Goal: Task Accomplishment & Management: Manage account settings

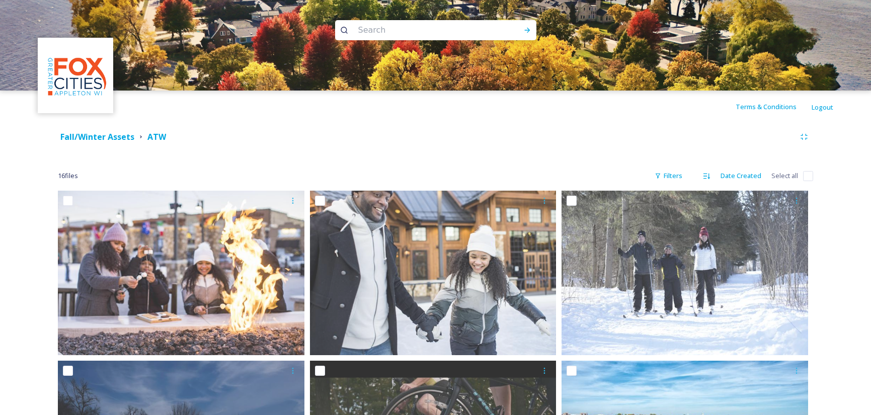
scroll to position [1127, 0]
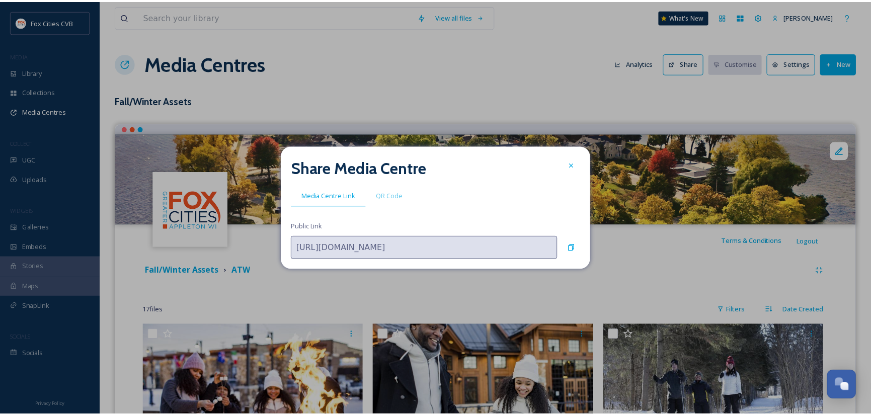
scroll to position [698, 0]
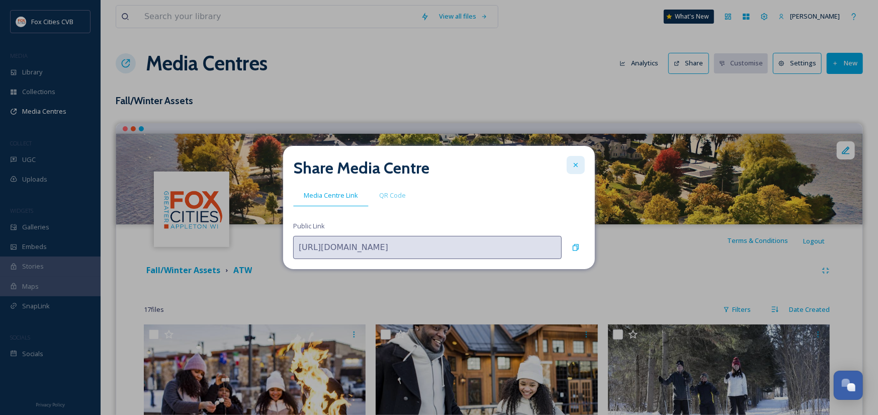
click at [579, 165] on icon at bounding box center [576, 165] width 8 height 8
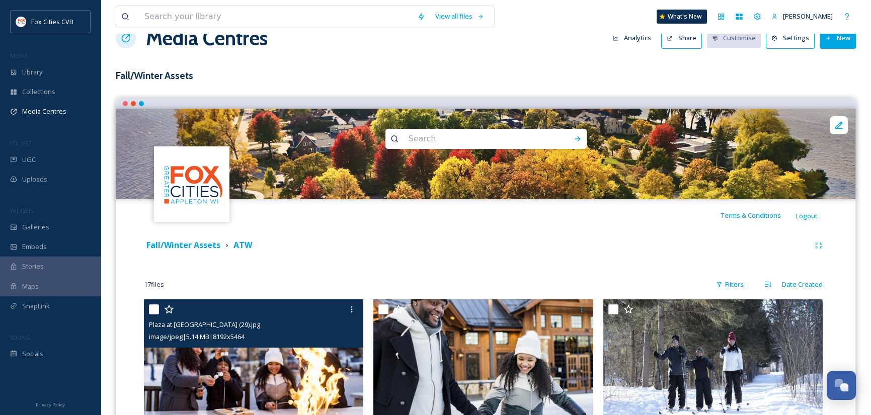
scroll to position [101, 0]
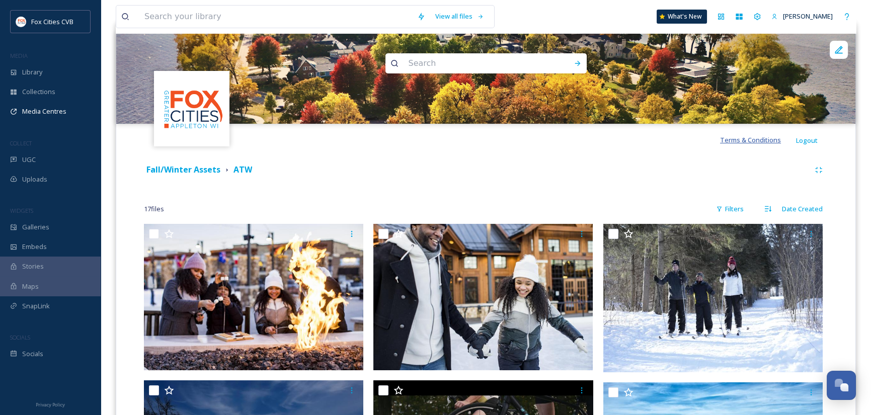
click at [760, 141] on span "Terms & Conditions" at bounding box center [750, 139] width 61 height 9
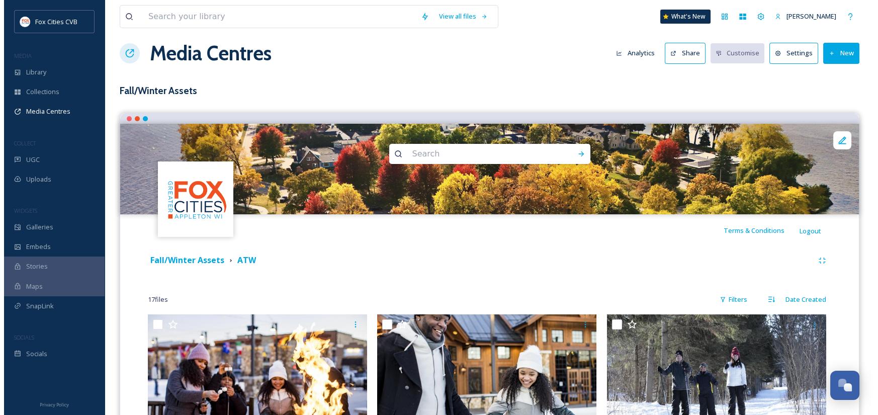
scroll to position [0, 0]
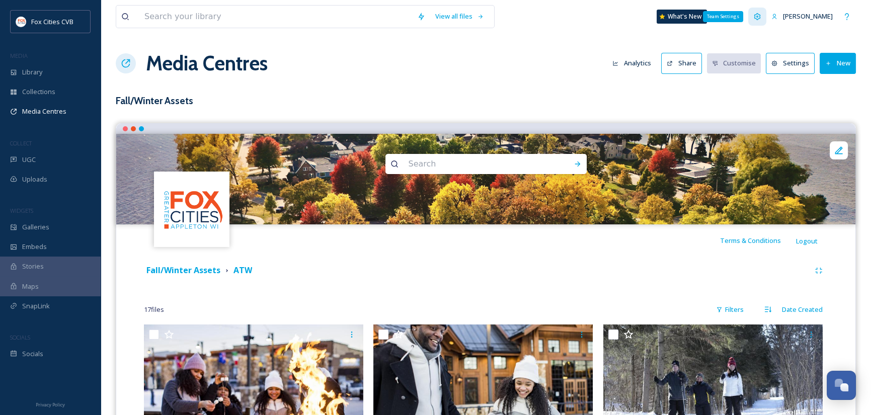
click at [756, 15] on icon at bounding box center [757, 17] width 8 height 8
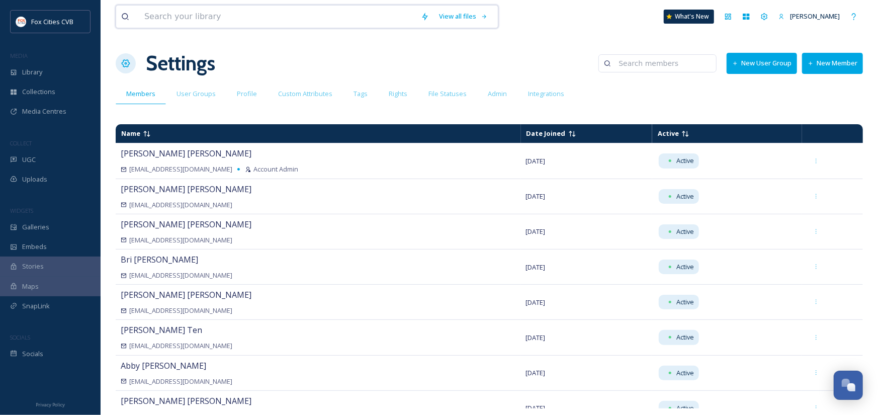
click at [246, 16] on input at bounding box center [277, 17] width 277 height 22
click at [45, 308] on span "SnapLink" at bounding box center [36, 306] width 28 height 10
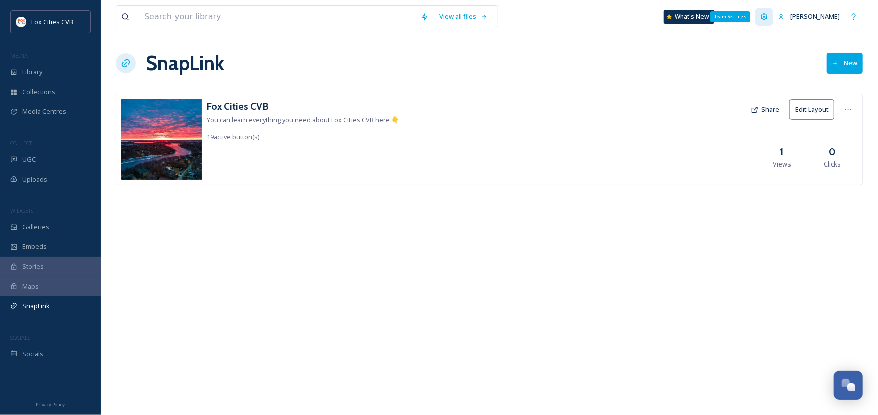
click at [765, 16] on icon at bounding box center [765, 17] width 8 height 8
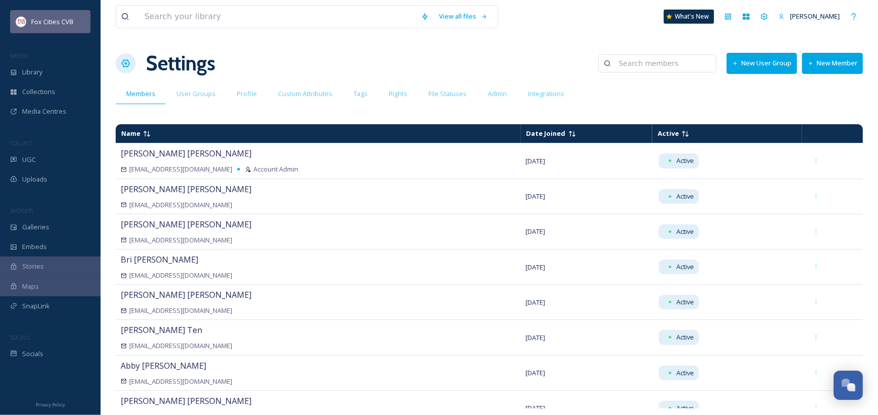
click at [51, 21] on span "Fox Cities CVB" at bounding box center [52, 21] width 42 height 9
click at [858, 13] on icon at bounding box center [854, 17] width 8 height 8
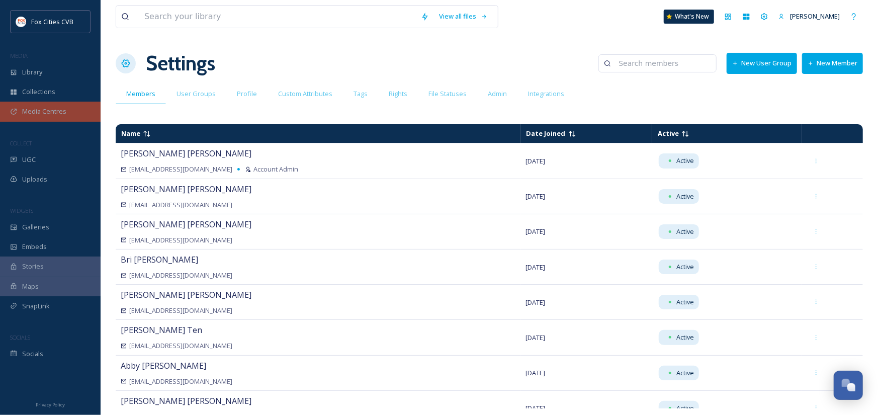
click at [49, 109] on span "Media Centres" at bounding box center [44, 112] width 44 height 10
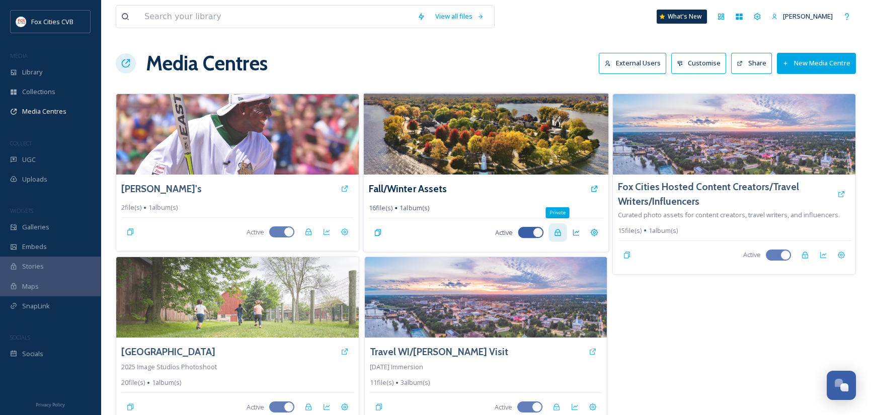
click at [559, 231] on icon at bounding box center [557, 232] width 6 height 7
click at [591, 231] on icon at bounding box center [594, 233] width 8 height 8
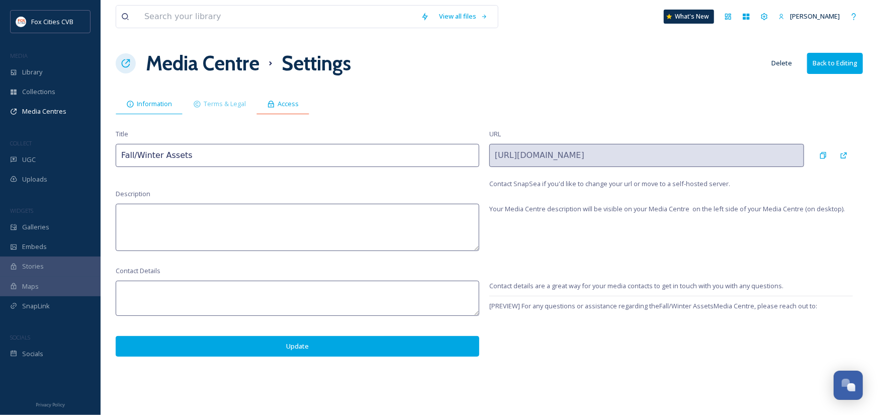
click at [283, 106] on span "Access" at bounding box center [288, 104] width 21 height 10
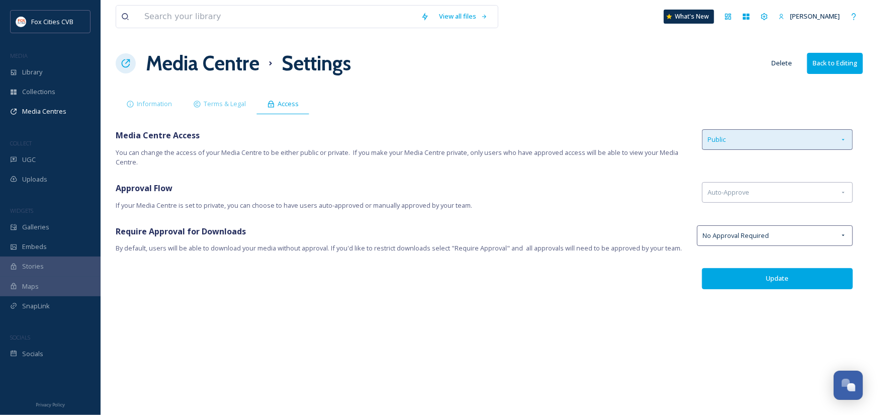
click at [844, 137] on icon at bounding box center [844, 140] width 8 height 8
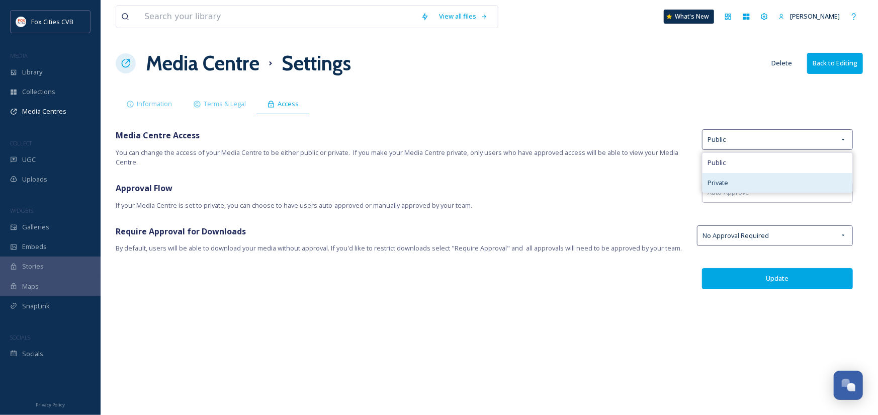
click at [774, 175] on div "Private" at bounding box center [778, 183] width 150 height 20
click at [843, 190] on icon at bounding box center [844, 193] width 8 height 8
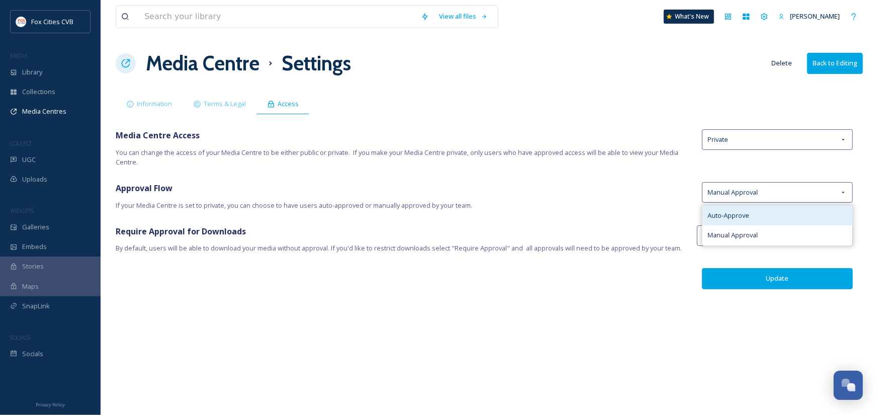
click at [812, 220] on div "Auto-Approve" at bounding box center [778, 216] width 150 height 20
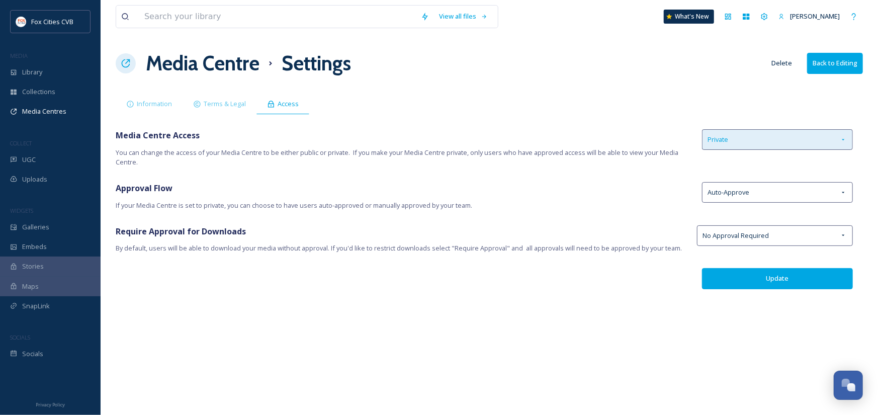
click at [846, 141] on icon at bounding box center [844, 140] width 8 height 8
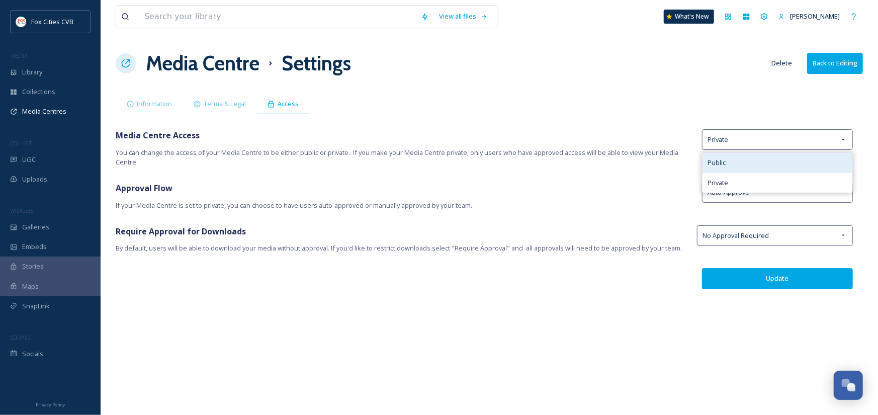
click at [836, 154] on div "Public" at bounding box center [778, 163] width 150 height 20
click at [782, 276] on button "Update" at bounding box center [777, 278] width 151 height 21
click at [741, 276] on button "Update" at bounding box center [777, 278] width 151 height 21
click at [722, 281] on button "Update" at bounding box center [777, 278] width 151 height 21
click at [222, 65] on h1 "Media Centre" at bounding box center [203, 63] width 114 height 30
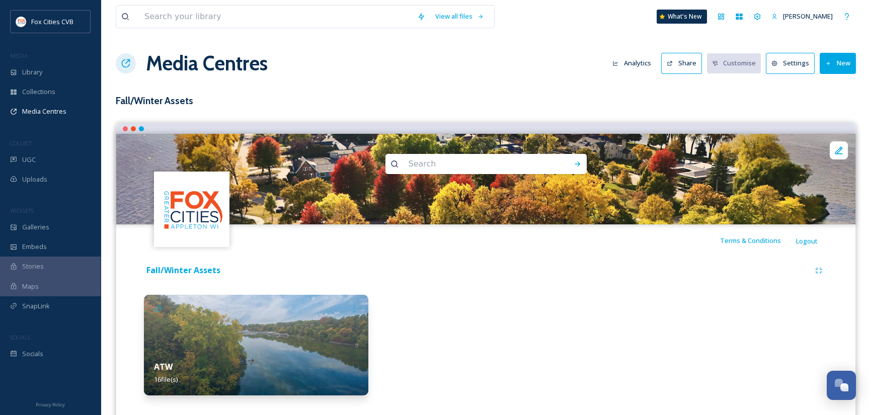
click at [298, 325] on img at bounding box center [256, 345] width 224 height 101
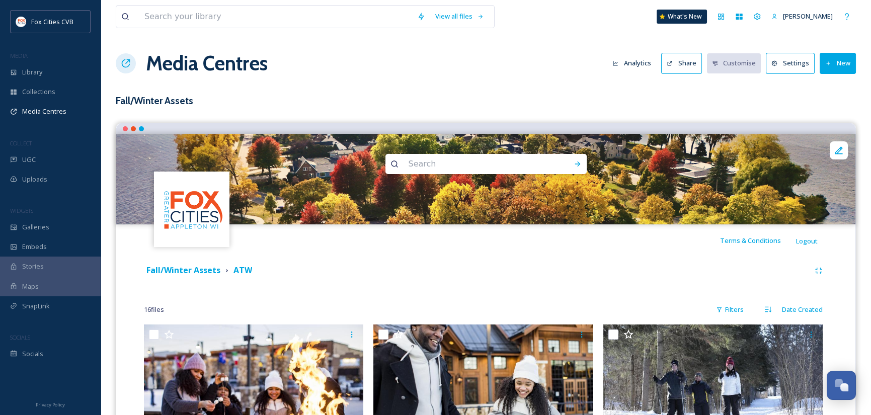
click at [685, 62] on button "Share" at bounding box center [681, 63] width 41 height 21
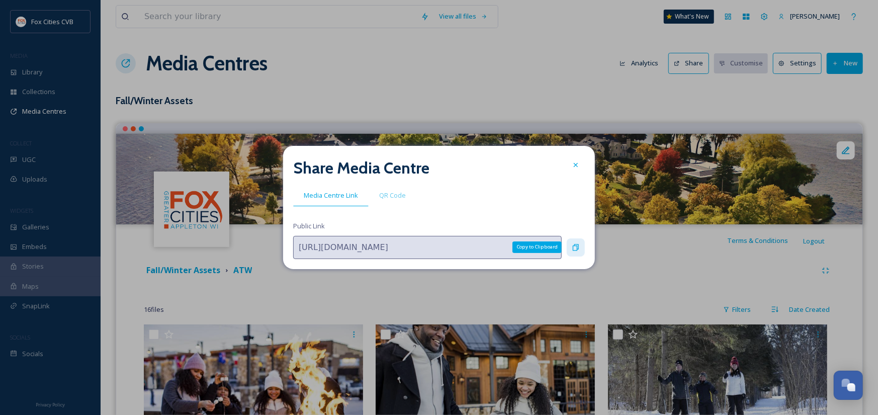
click at [576, 246] on icon at bounding box center [576, 247] width 6 height 7
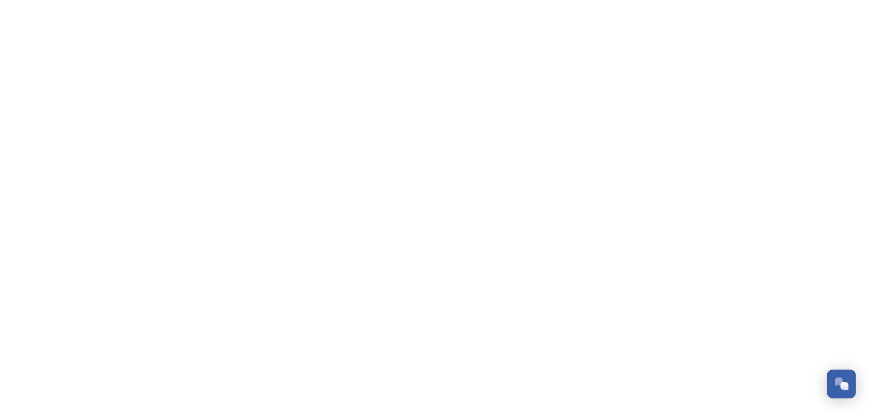
scroll to position [727, 0]
